Goal: Use online tool/utility: Use online tool/utility

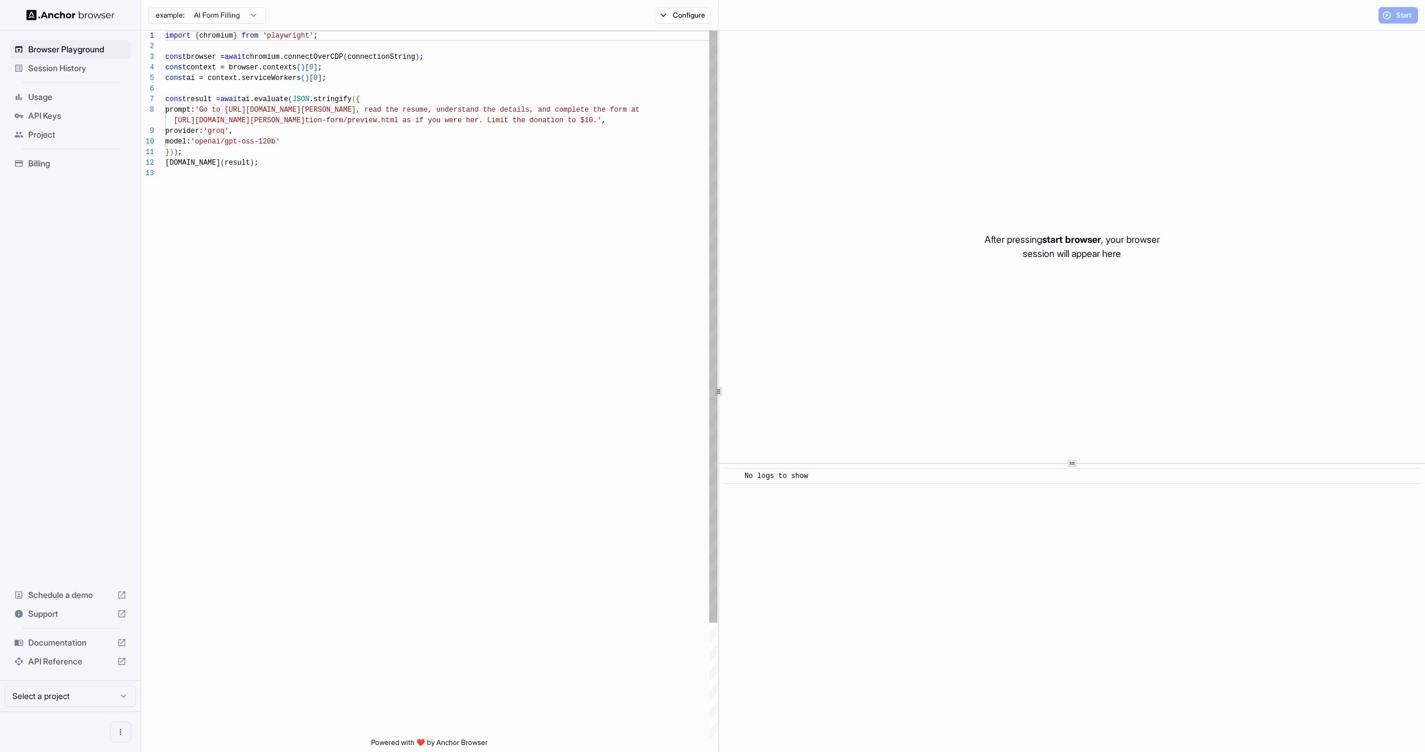
scroll to position [85, 0]
click at [237, 108] on div "import { chromium } from 'playwright' ; const browser = await chromium.connectO…" at bounding box center [441, 453] width 552 height 845
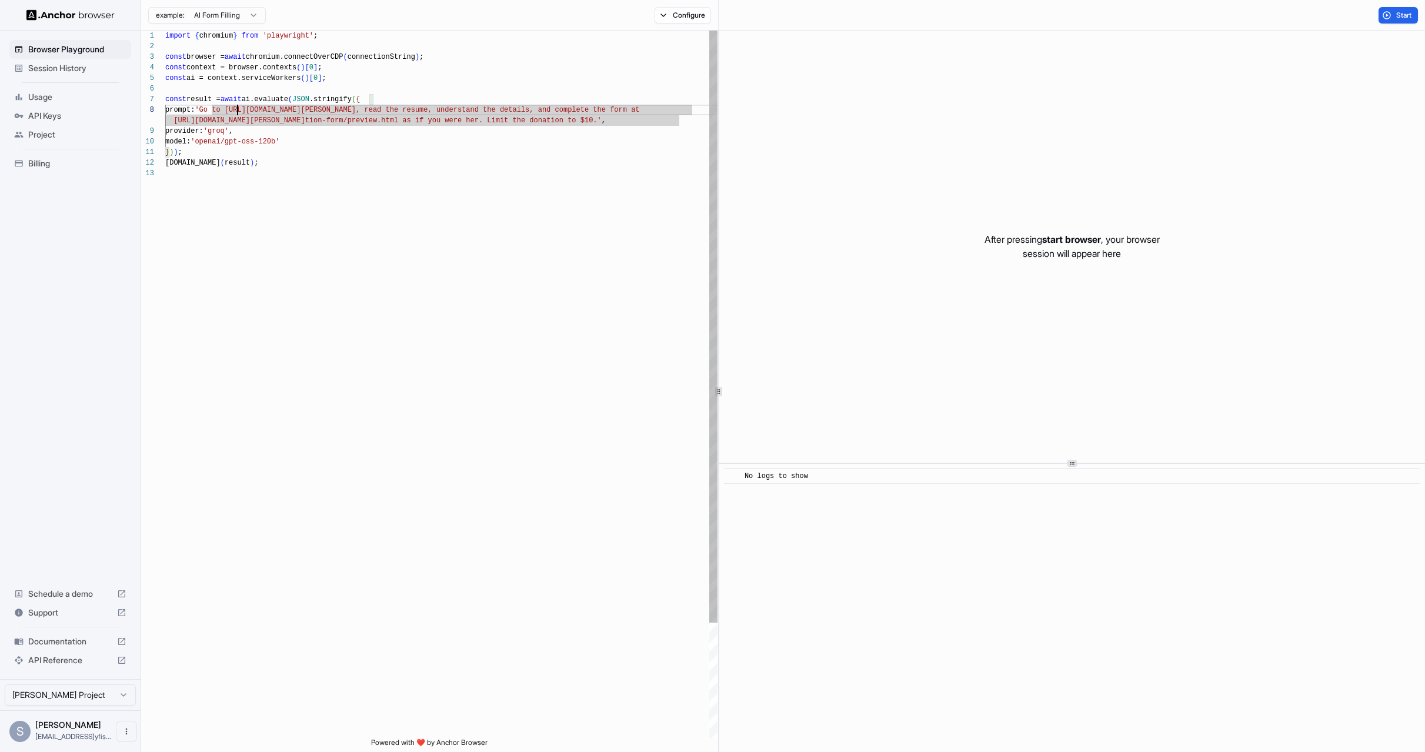
click at [678, 118] on div "import { chromium } from 'playwright' ; const browser = await chromium.connectO…" at bounding box center [441, 453] width 552 height 845
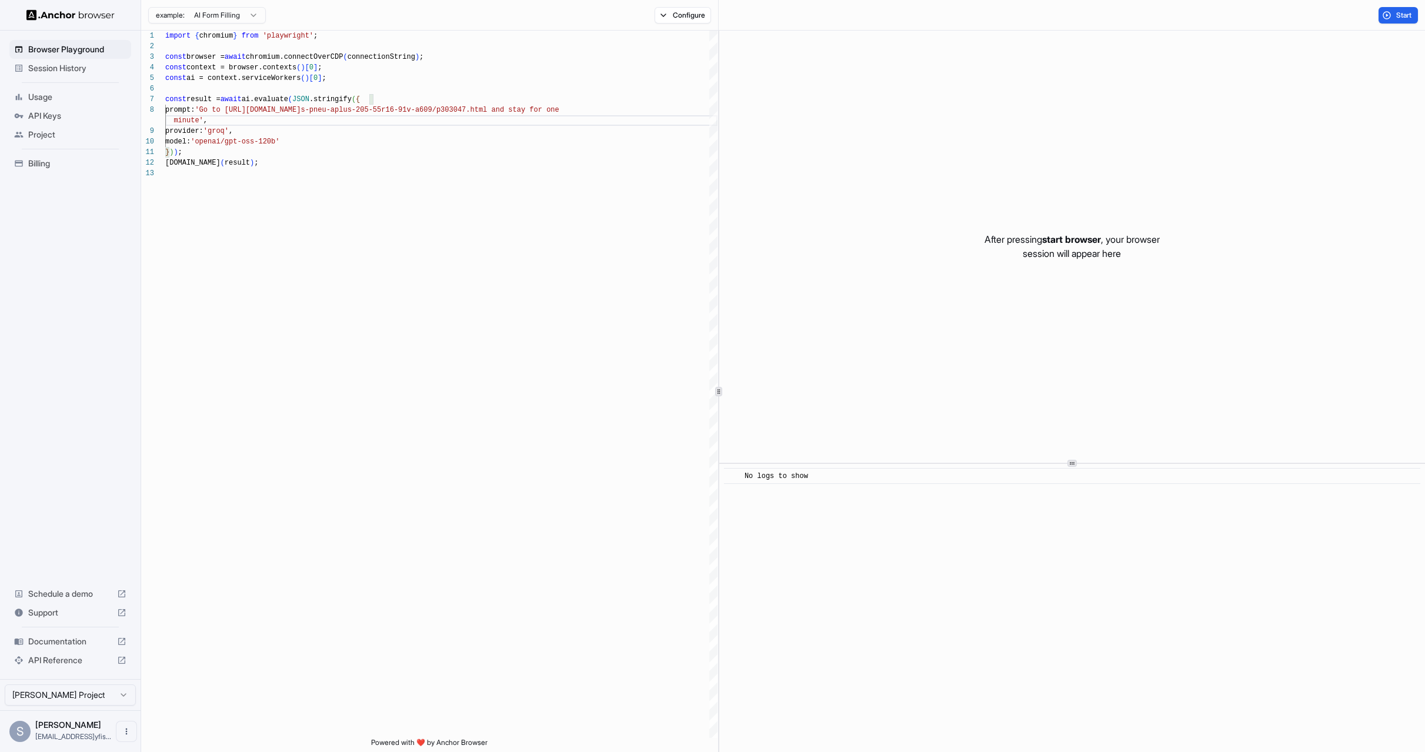
type textarea "**********"
click at [683, 5] on div "example: AI Form Filling Configure" at bounding box center [430, 15] width 578 height 31
click at [681, 12] on button "Configure" at bounding box center [683, 15] width 57 height 16
click at [822, 96] on button "🇺🇸 US" at bounding box center [819, 93] width 47 height 16
type input "**"
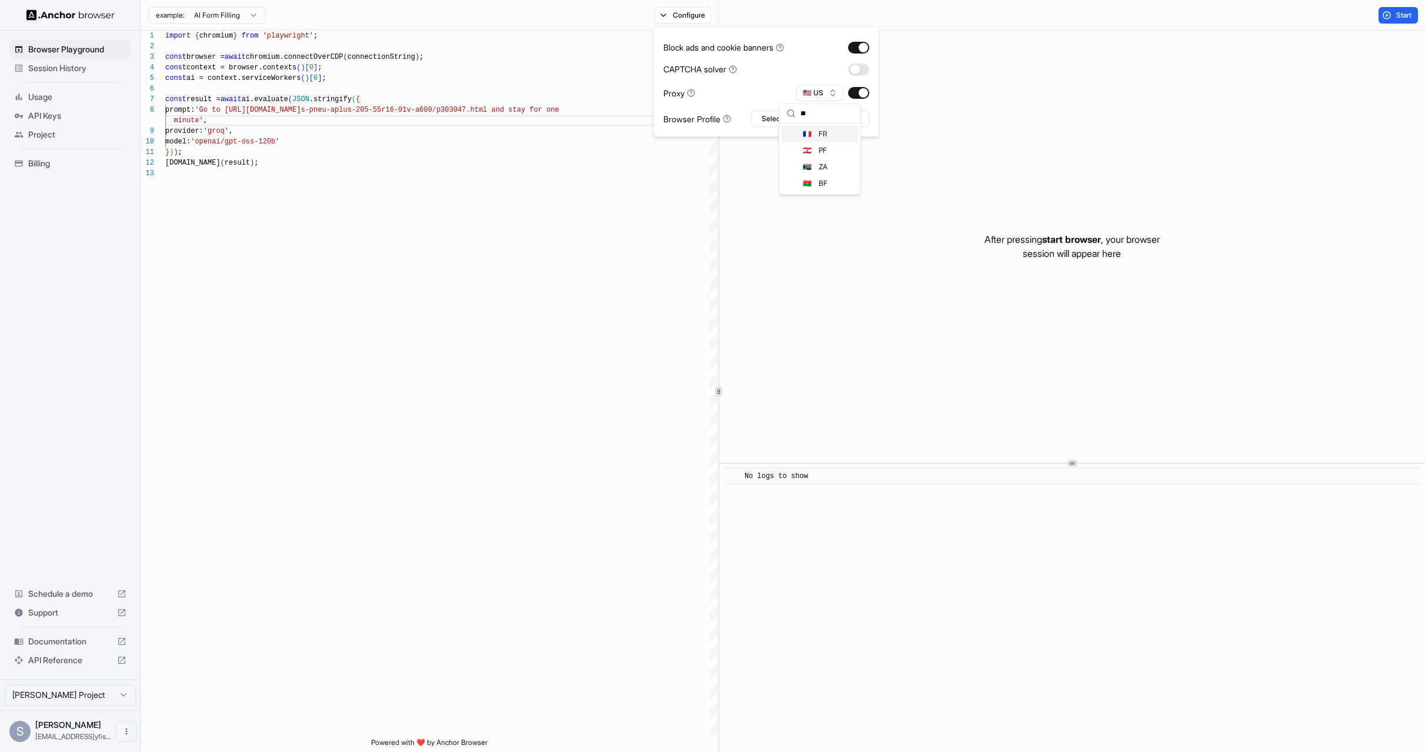
click at [824, 135] on span "FR" at bounding box center [823, 133] width 9 height 9
click at [857, 68] on button "button" at bounding box center [858, 70] width 21 height 12
click at [783, 122] on button "Select Profile..." at bounding box center [811, 119] width 118 height 16
click at [795, 144] on input "text" at bounding box center [817, 140] width 88 height 21
type input "*"
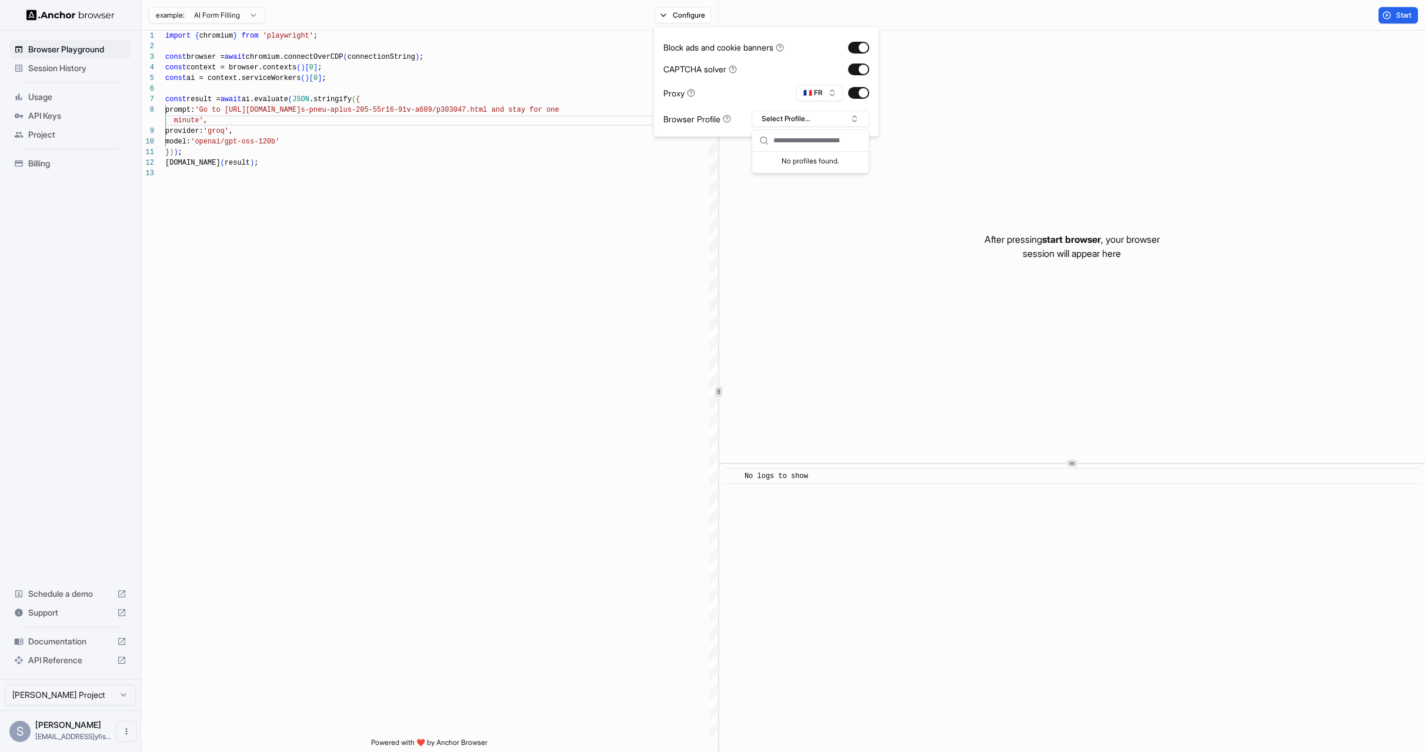
click at [746, 101] on div "Block ads and cookie banners CAPTCHA solver Proxy 🇫🇷 FR Browser Profile Select …" at bounding box center [766, 81] width 206 height 91
click at [767, 14] on div "Start" at bounding box center [1072, 15] width 706 height 31
click at [1389, 16] on button "Start" at bounding box center [1398, 15] width 39 height 16
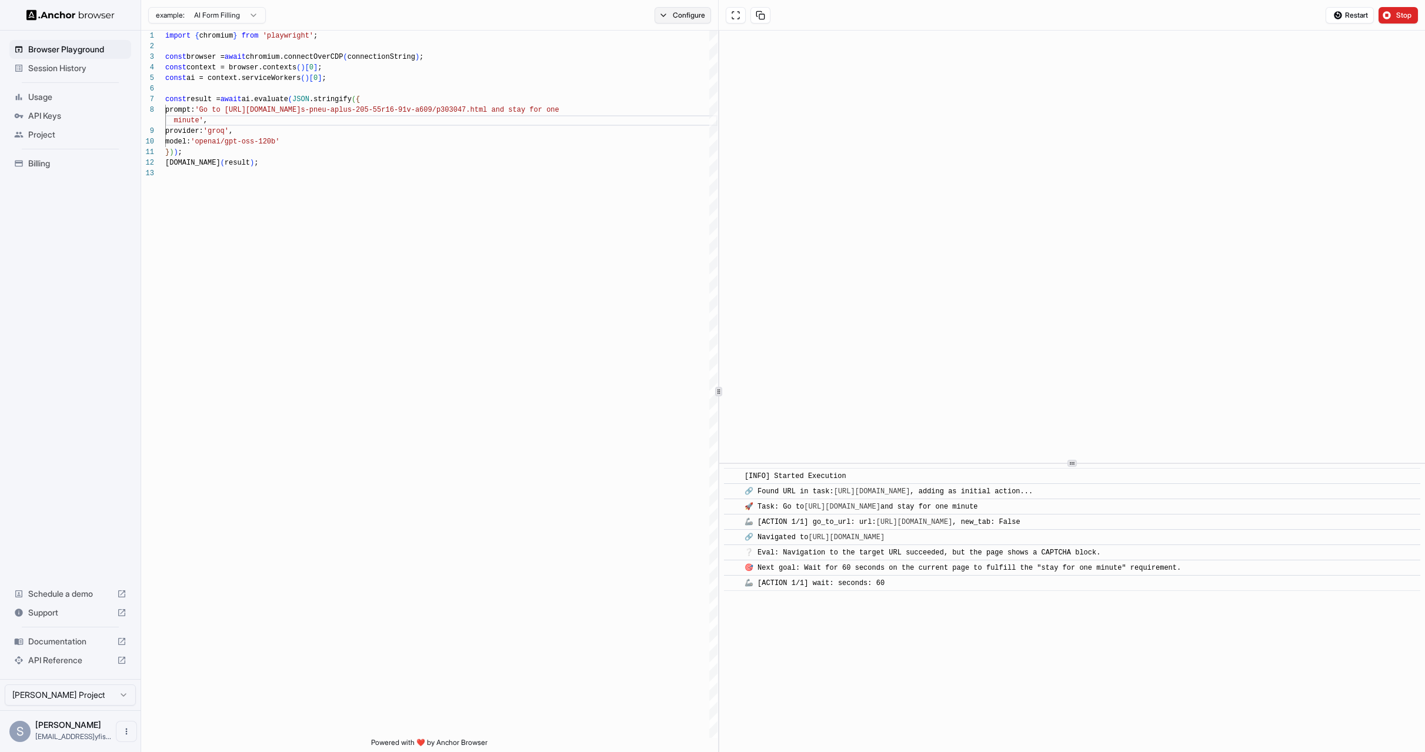
click at [677, 16] on button "Configure" at bounding box center [683, 15] width 57 height 16
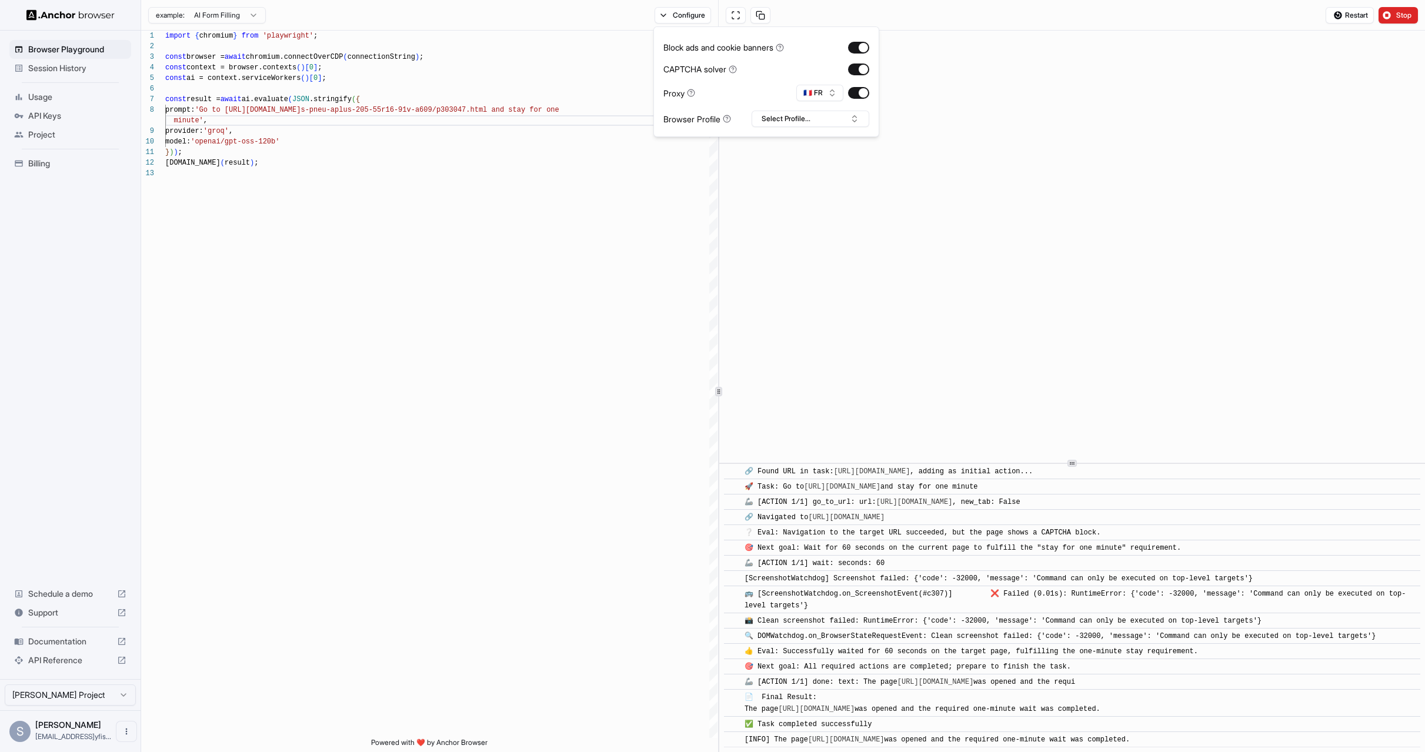
scroll to position [59, 0]
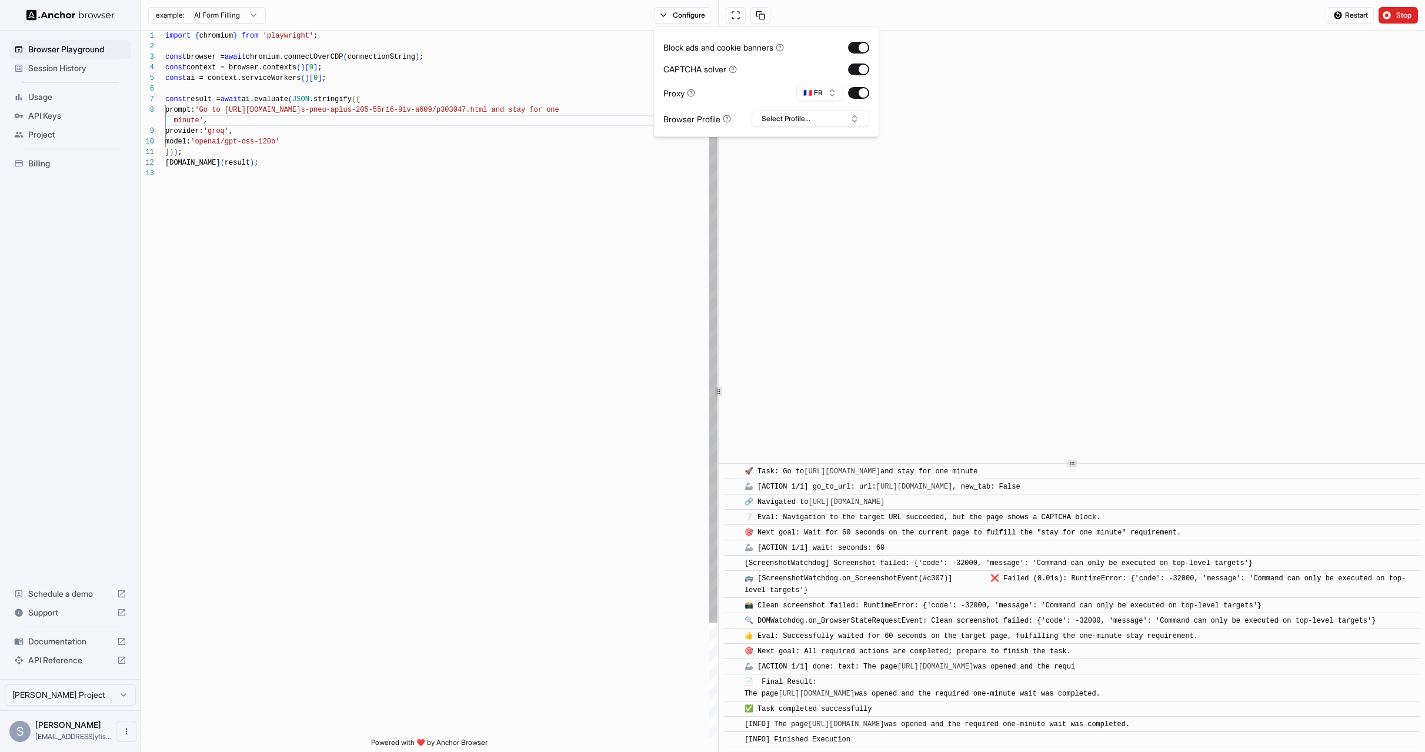
click at [242, 135] on div "import { chromium } from 'playwright' ; const browser = await chromium.connectO…" at bounding box center [441, 453] width 552 height 845
click at [239, 106] on div "import { chromium } from 'playwright' ; const browser = await chromium.connectO…" at bounding box center [441, 453] width 552 height 845
click at [608, 106] on div "import { chromium } from 'playwright' ; const browser = await chromium.connectO…" at bounding box center [441, 453] width 552 height 845
type textarea "**********"
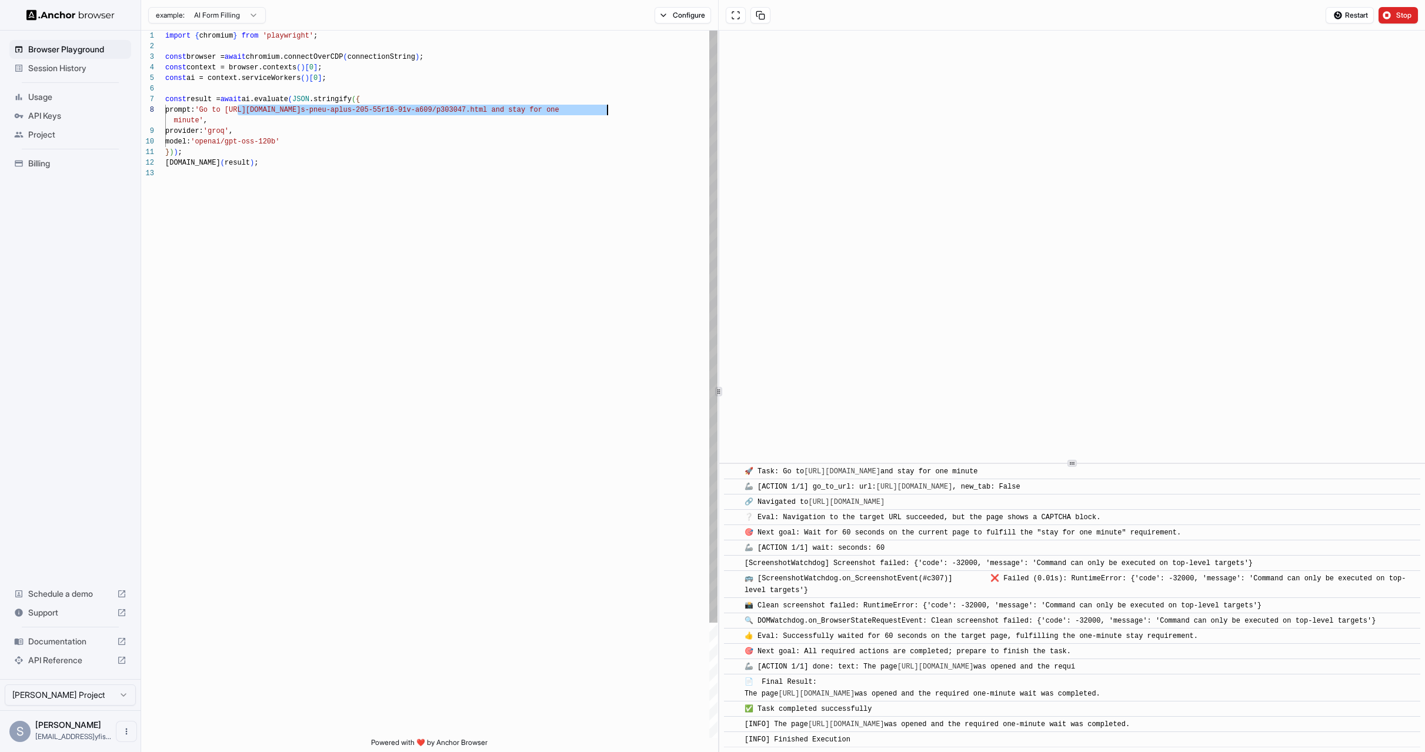
scroll to position [85, 0]
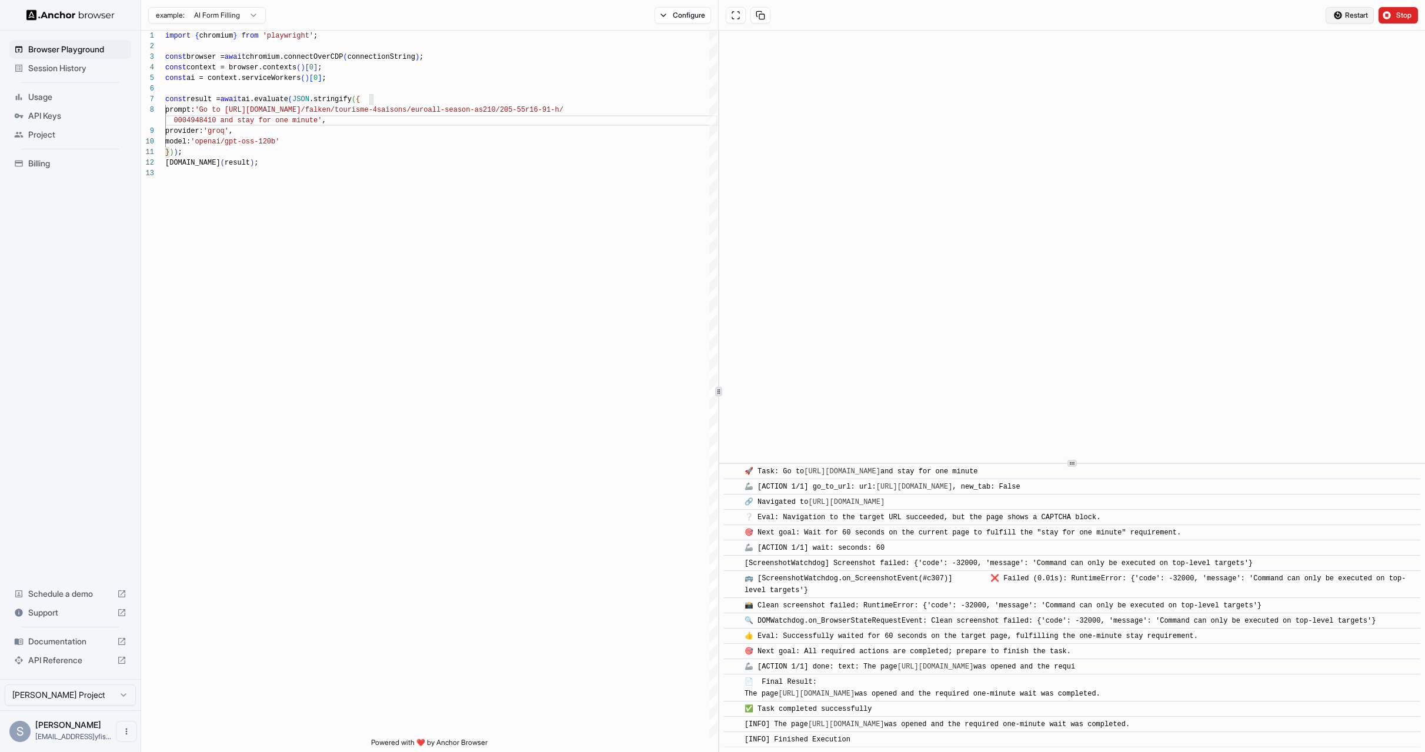
click at [1358, 15] on span "Restart" at bounding box center [1356, 15] width 23 height 9
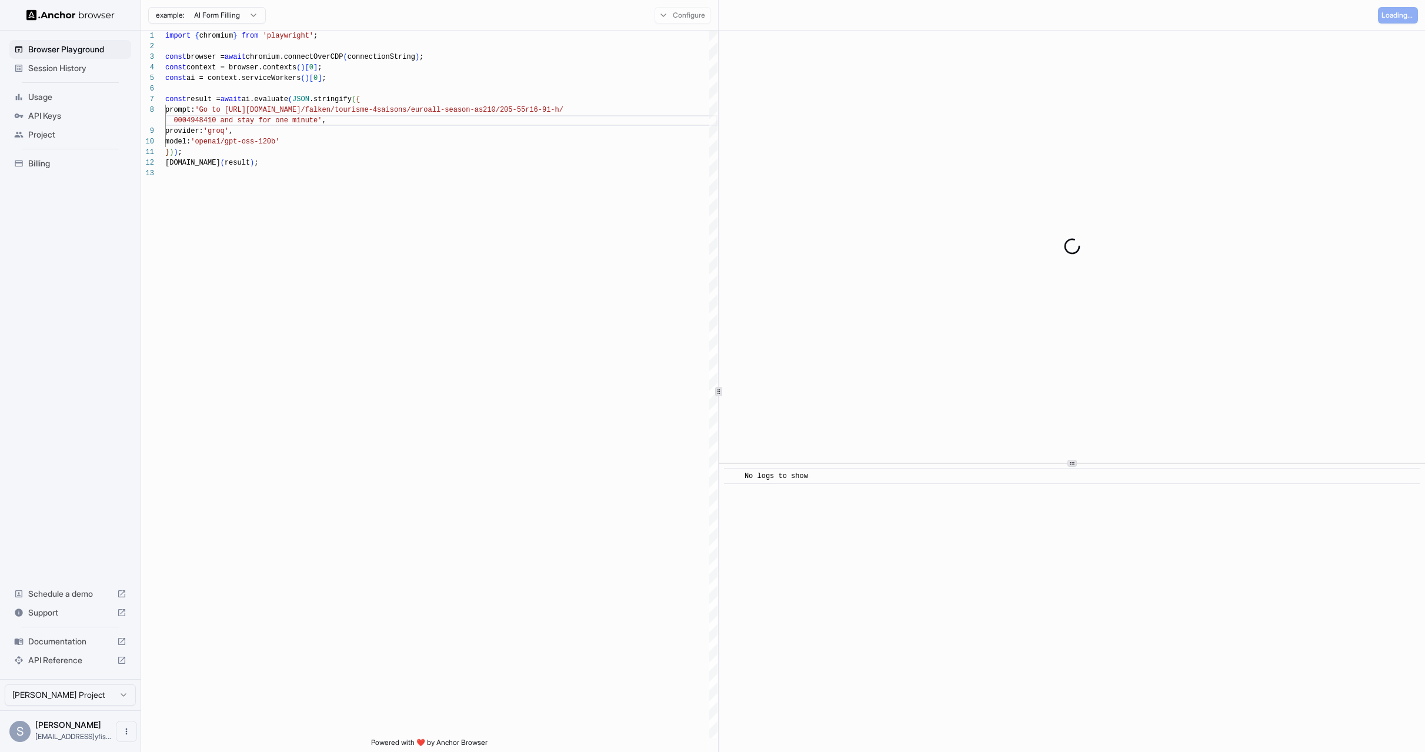
scroll to position [0, 0]
click at [1072, 470] on icon at bounding box center [1072, 467] width 6 height 6
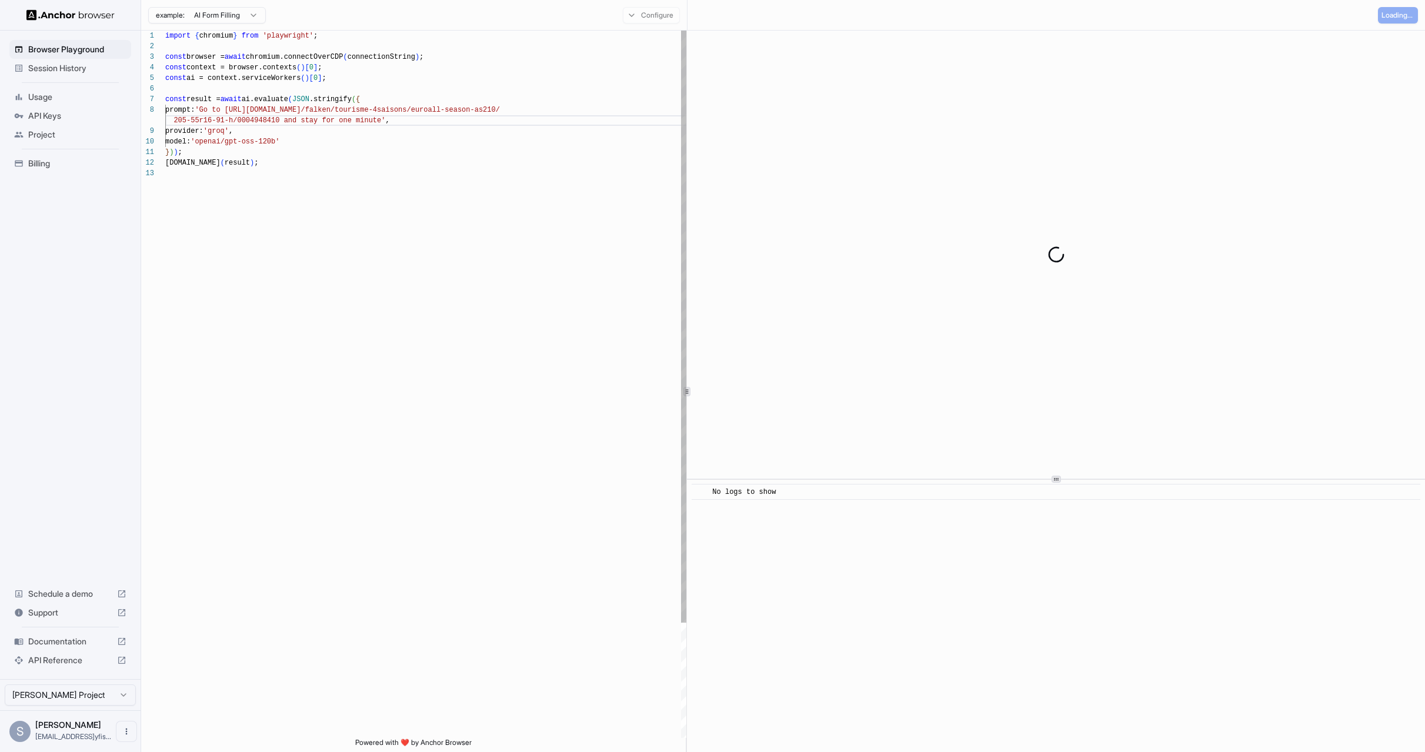
scroll to position [74, 0]
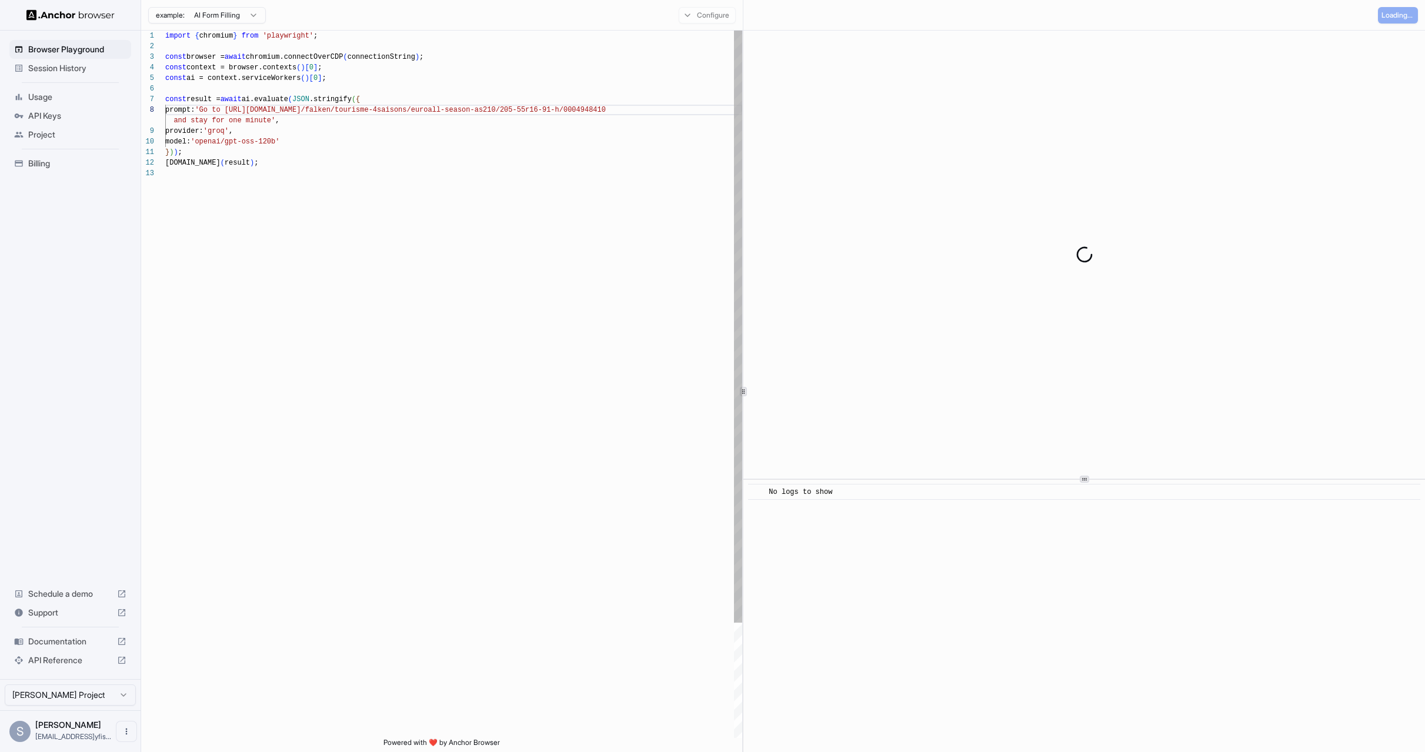
click at [742, 387] on div at bounding box center [743, 391] width 7 height 9
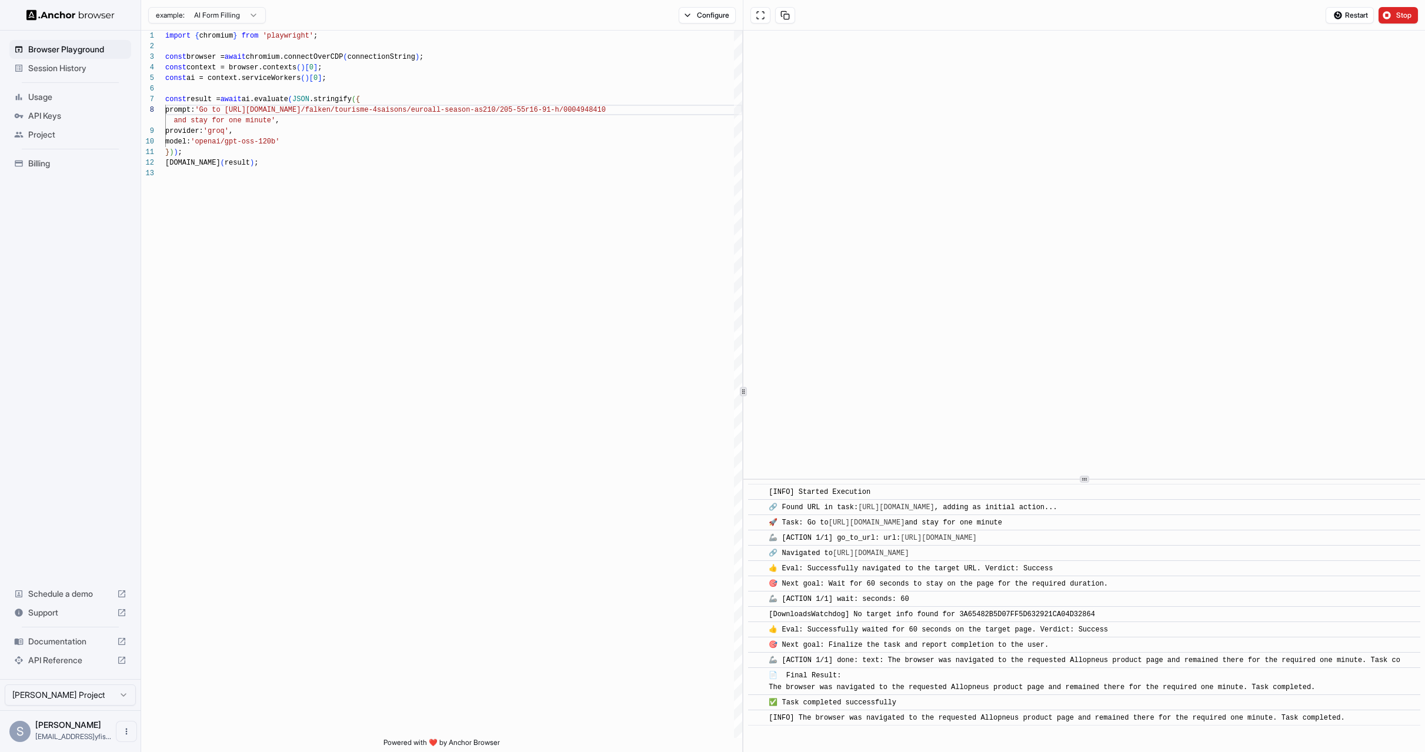
scroll to position [29, 0]
